Goal: Navigation & Orientation: Go to known website

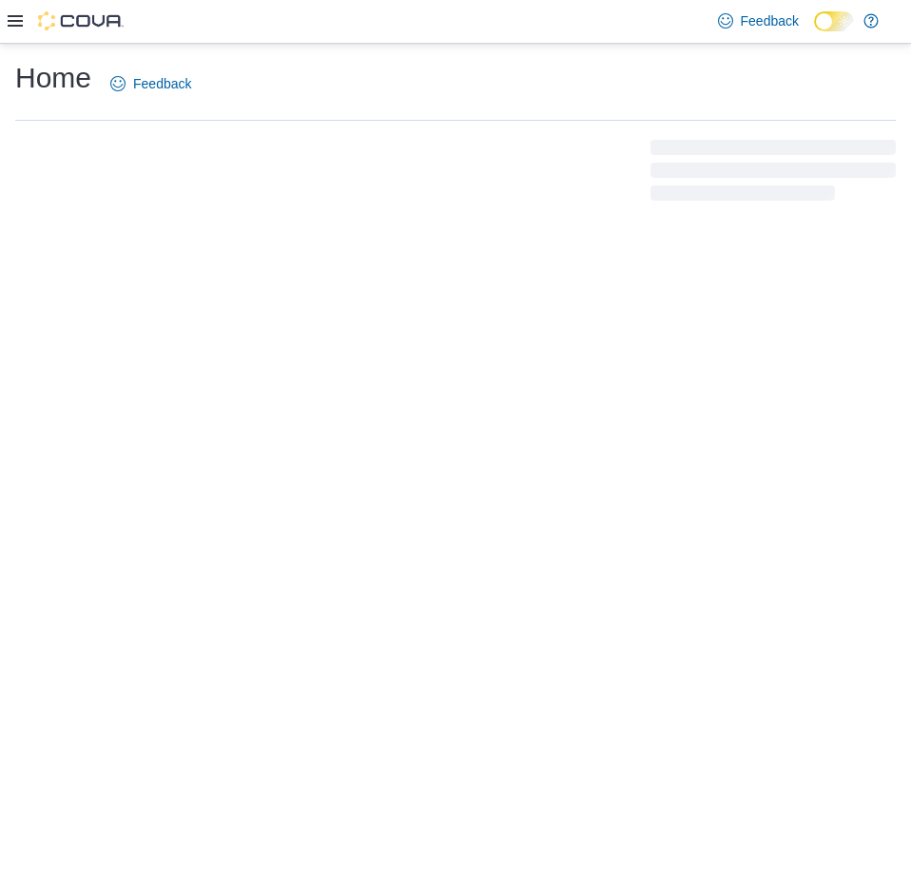
click at [22, 23] on icon at bounding box center [15, 20] width 15 height 15
